Goal: Navigation & Orientation: Find specific page/section

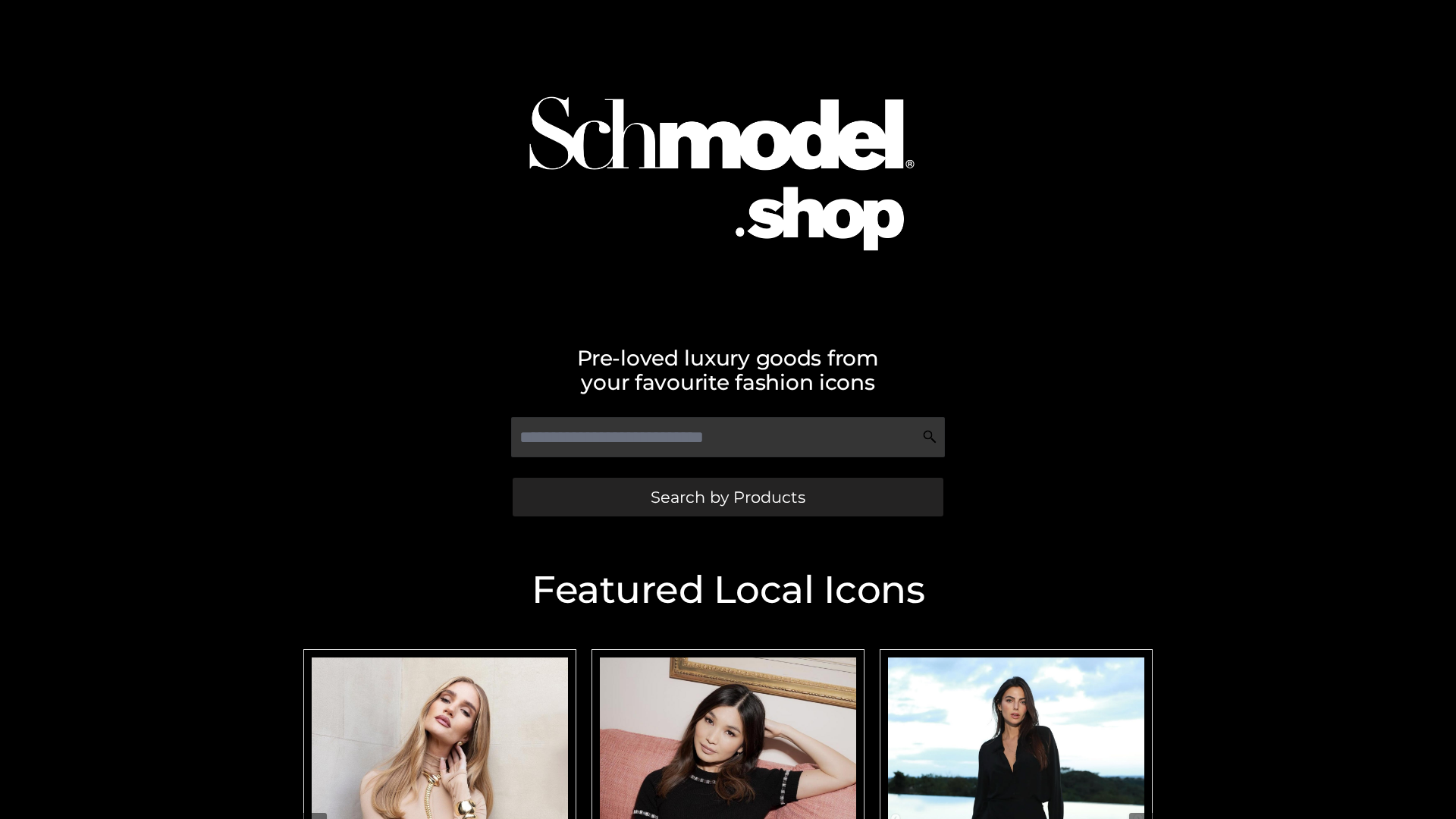
click at [727, 497] on span "Search by Products" at bounding box center [727, 497] width 154 height 16
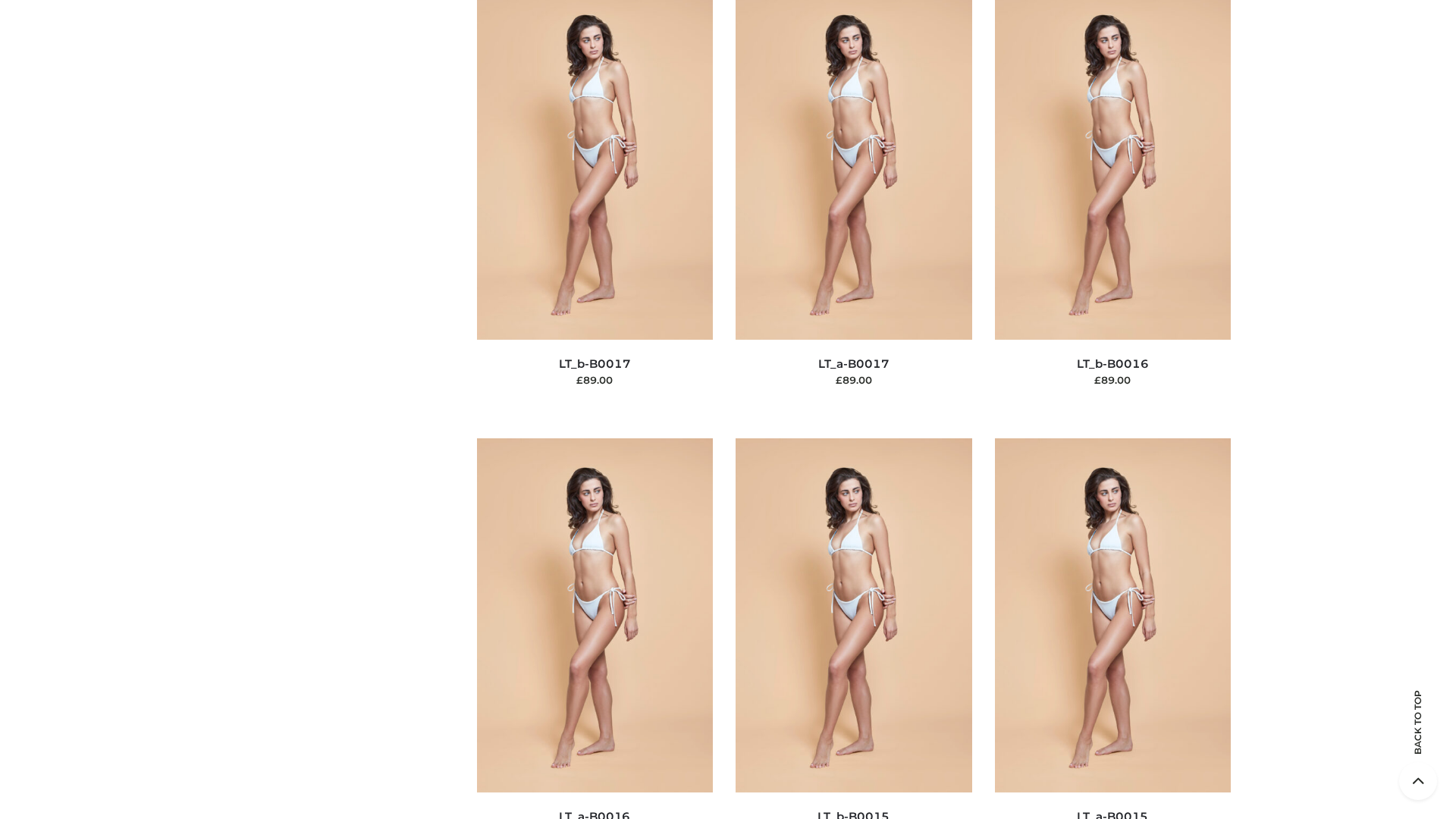
scroll to position [4986, 0]
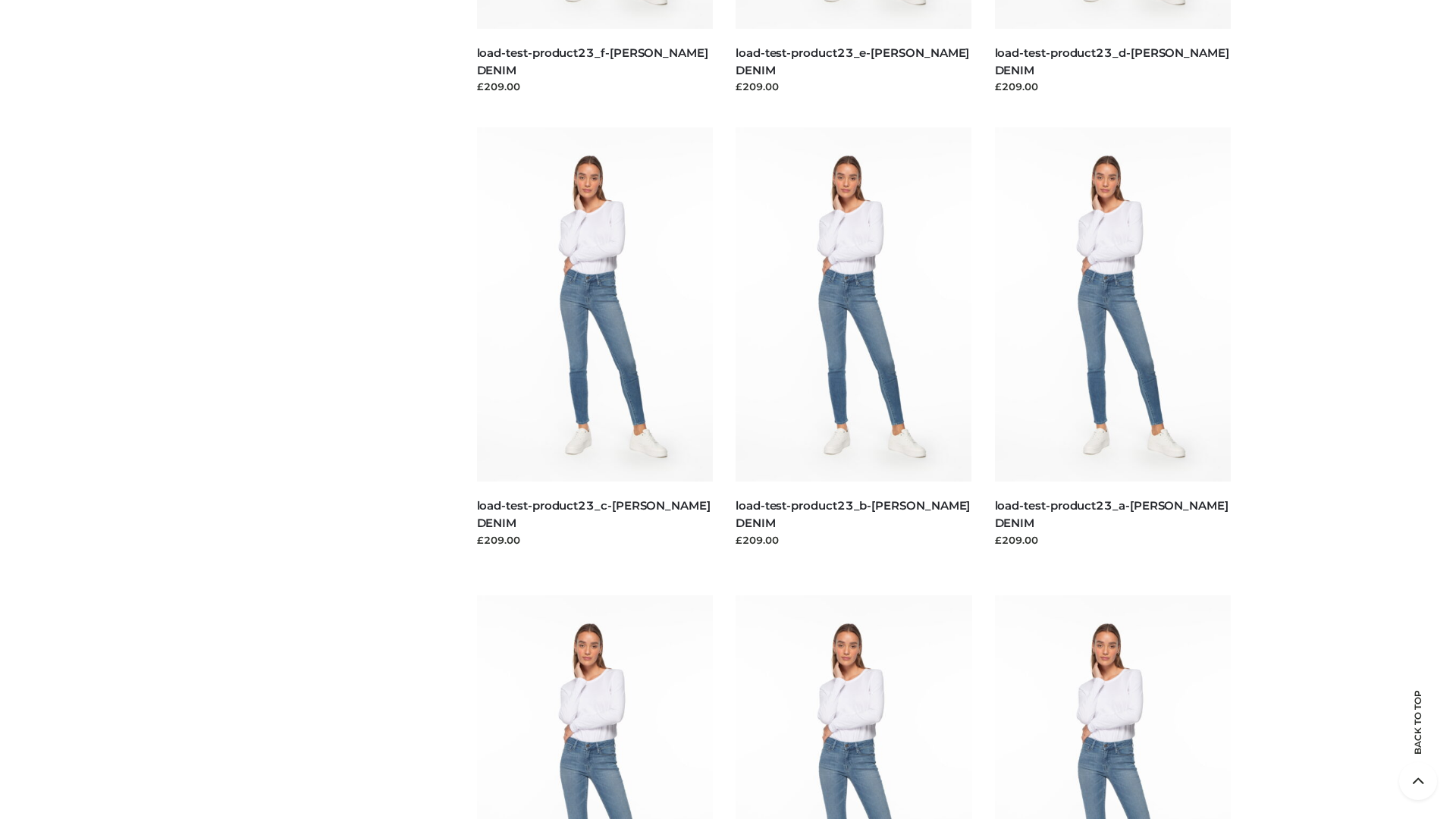
scroll to position [1331, 0]
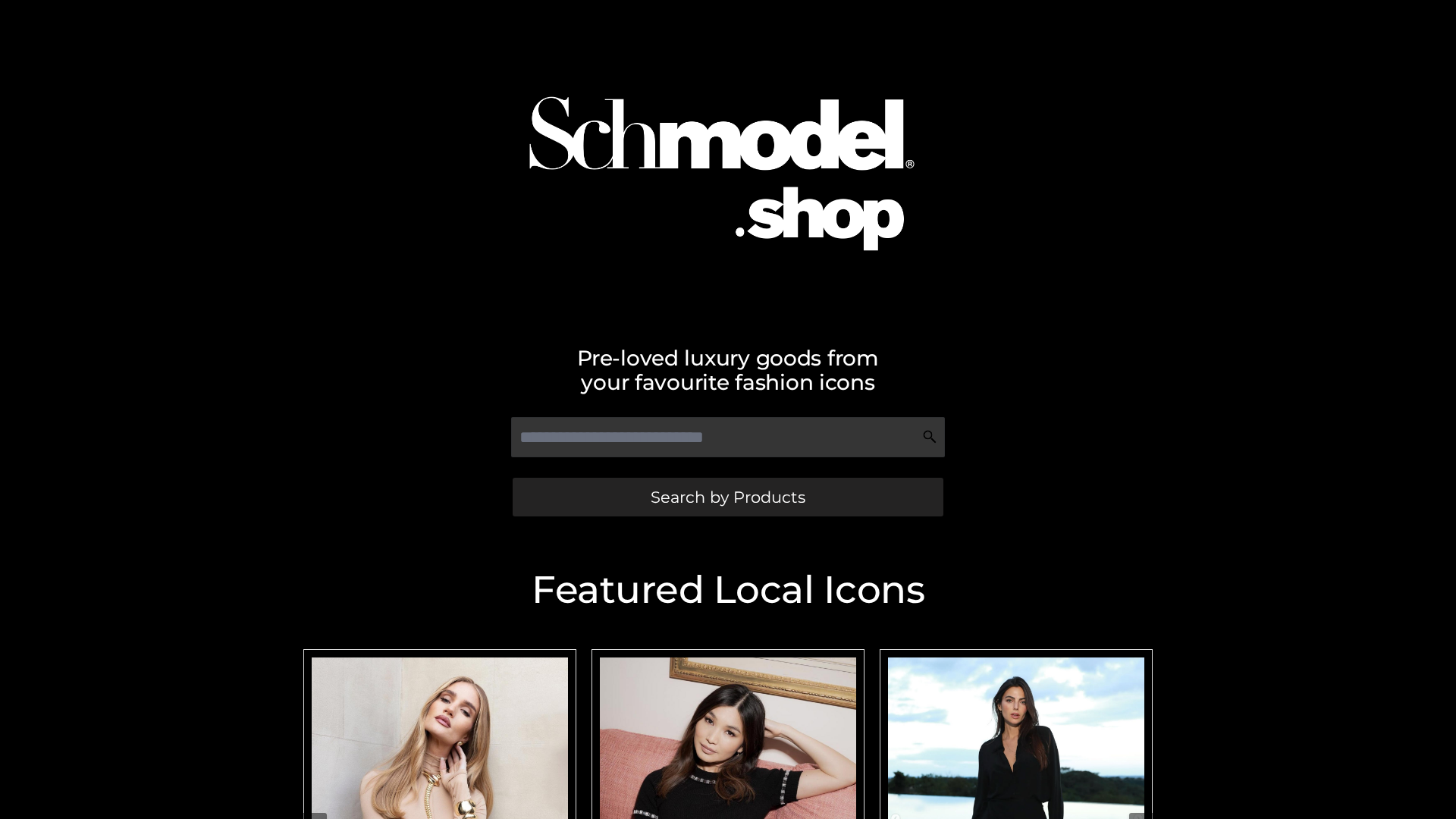
click at [727, 497] on span "Search by Products" at bounding box center [727, 497] width 154 height 16
